Goal: Use online tool/utility: Utilize a website feature to perform a specific function

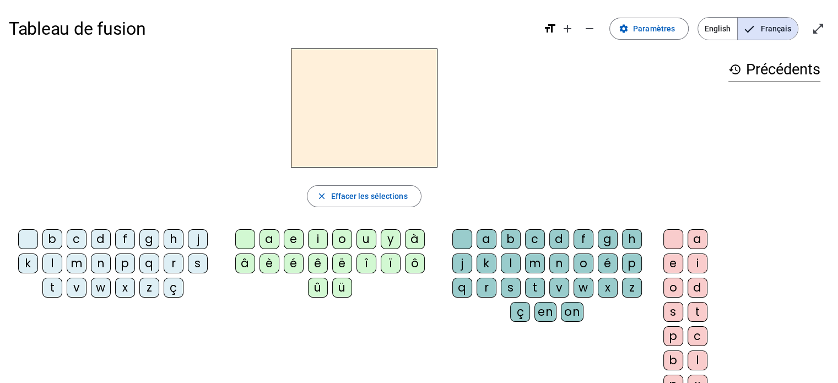
click at [75, 258] on div "m" at bounding box center [77, 263] width 20 height 20
click at [269, 233] on div "a" at bounding box center [269, 239] width 20 height 20
click at [50, 260] on div "l" at bounding box center [52, 263] width 20 height 20
click at [293, 243] on div "e" at bounding box center [294, 239] width 20 height 20
click at [97, 240] on div "d" at bounding box center [101, 239] width 20 height 20
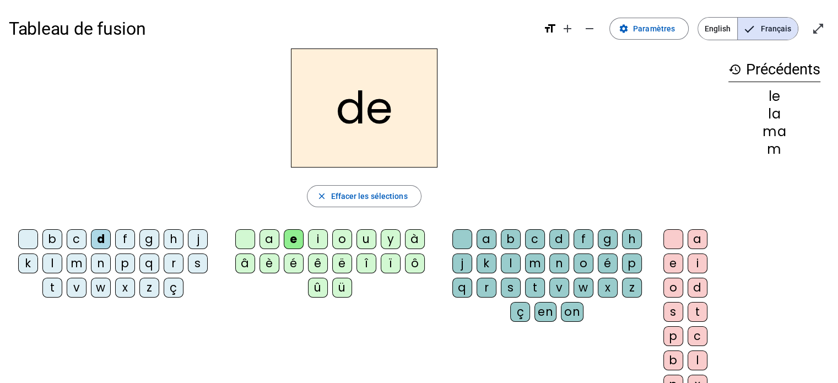
click at [367, 240] on div "u" at bounding box center [366, 239] width 20 height 20
click at [62, 287] on div "t" at bounding box center [52, 288] width 20 height 20
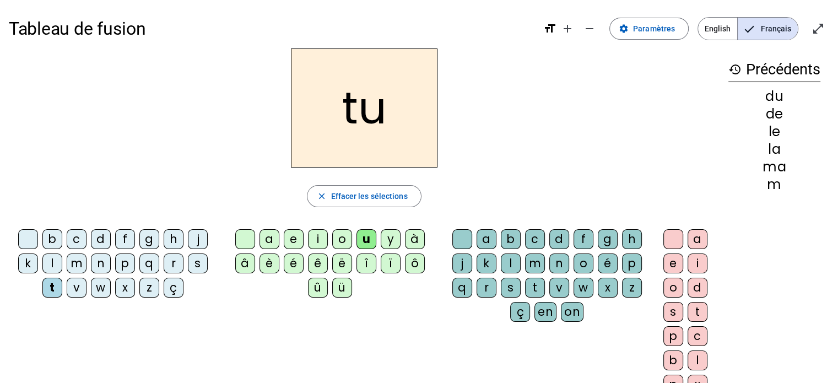
click at [273, 240] on div "a" at bounding box center [269, 239] width 20 height 20
click at [294, 240] on div "e" at bounding box center [294, 239] width 20 height 20
click at [74, 263] on div "m" at bounding box center [77, 263] width 20 height 20
